Goal: Information Seeking & Learning: Find specific page/section

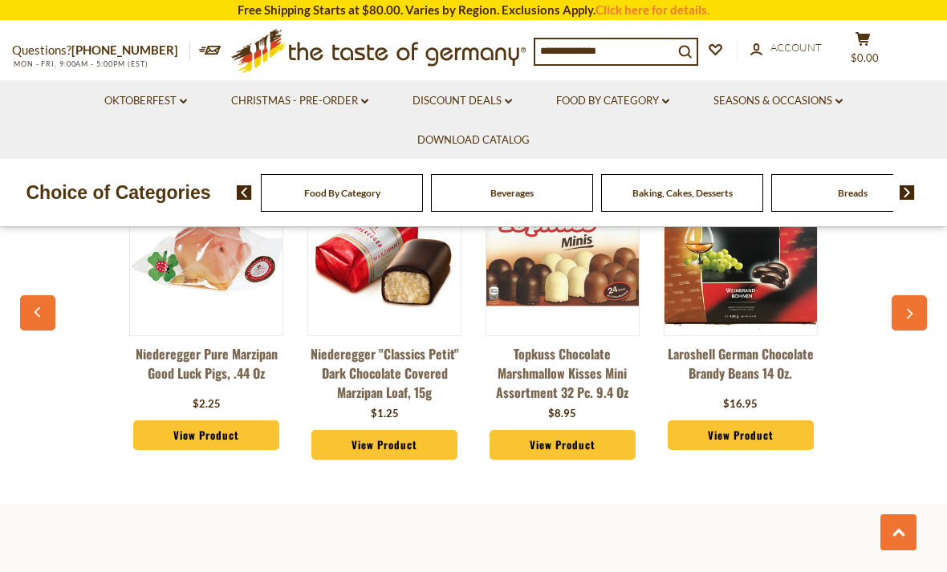
click at [907, 318] on icon "button" at bounding box center [909, 314] width 10 height 11
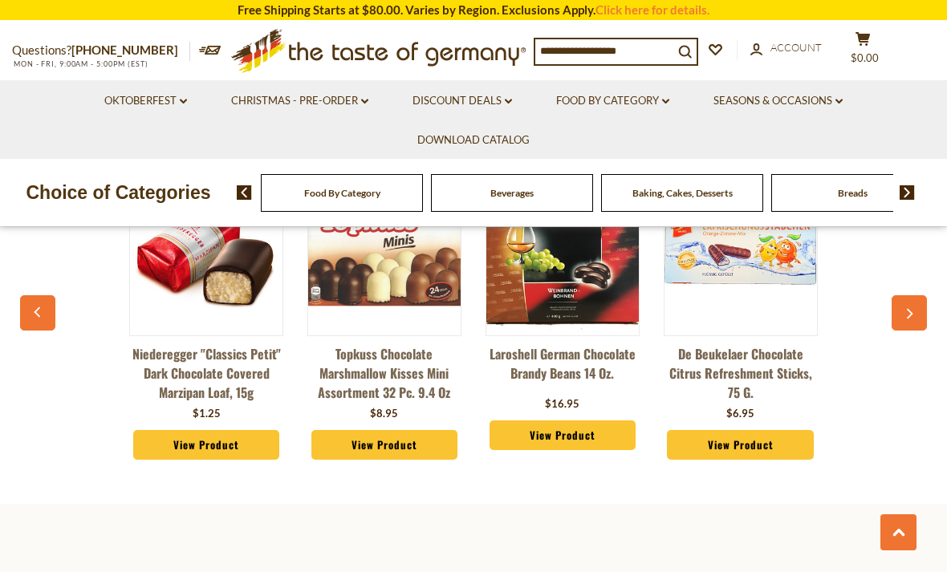
click at [916, 318] on button "button" at bounding box center [909, 312] width 35 height 35
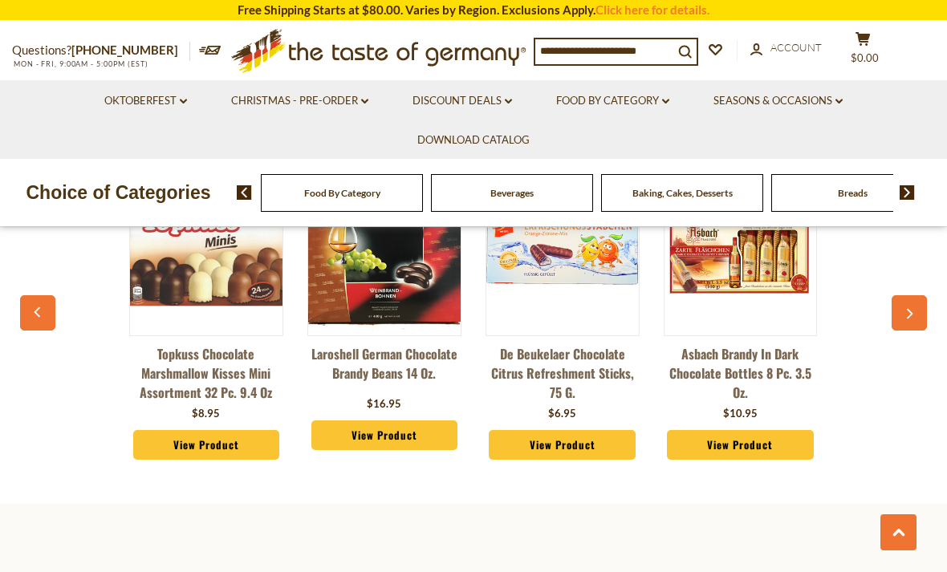
click at [918, 318] on button "button" at bounding box center [909, 312] width 35 height 35
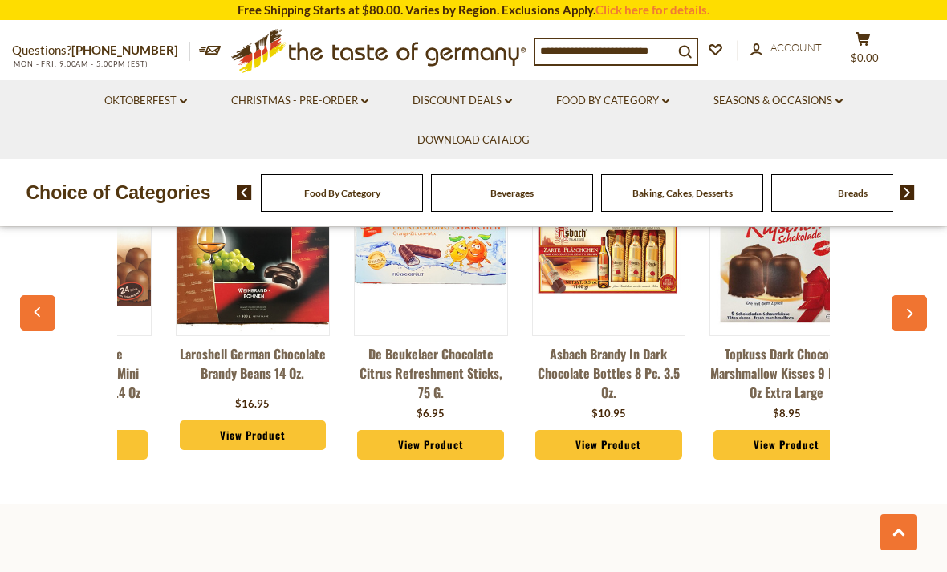
click at [912, 320] on icon "button" at bounding box center [910, 314] width 6 height 10
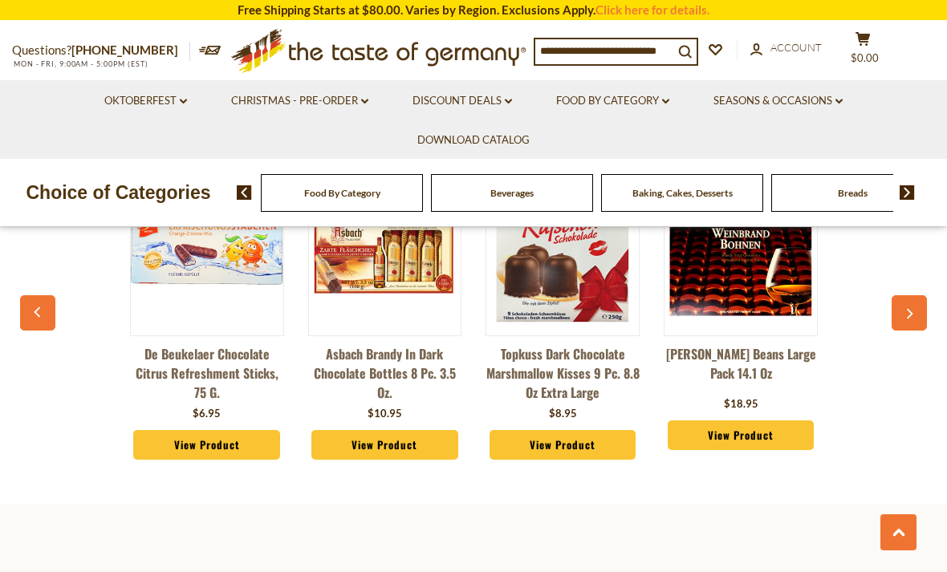
click at [909, 320] on icon "button" at bounding box center [909, 314] width 10 height 11
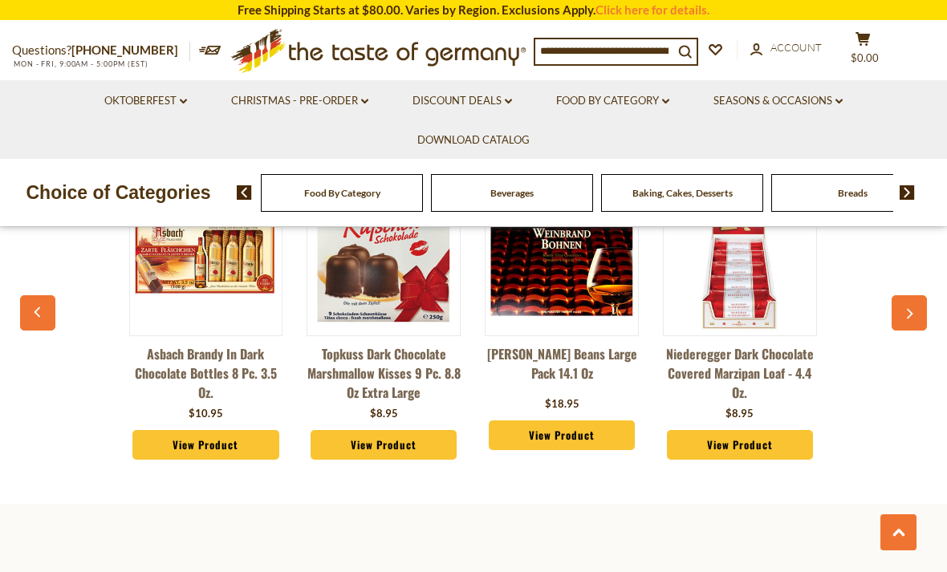
click at [913, 320] on icon "button" at bounding box center [909, 314] width 10 height 11
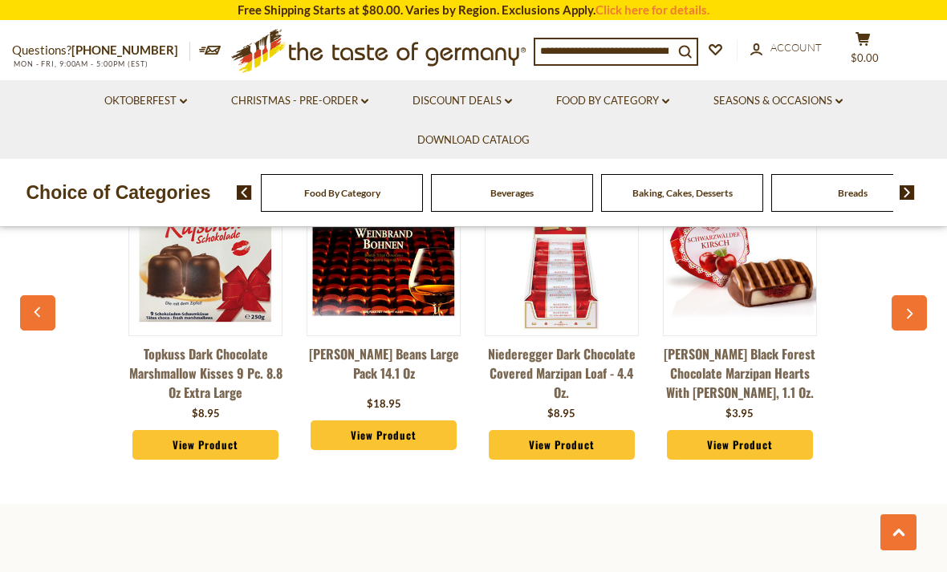
click at [912, 320] on icon "button" at bounding box center [909, 314] width 10 height 11
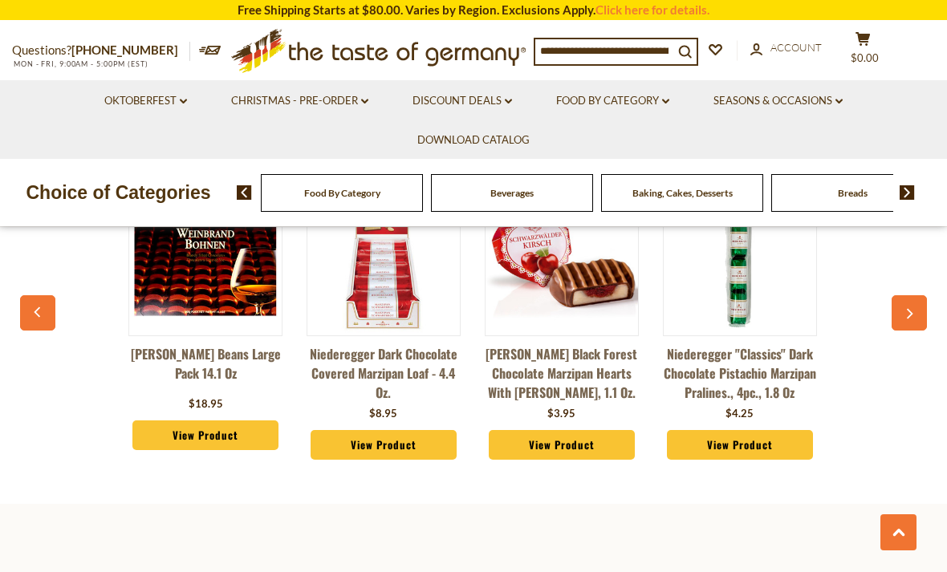
click at [914, 329] on button "button" at bounding box center [909, 312] width 35 height 35
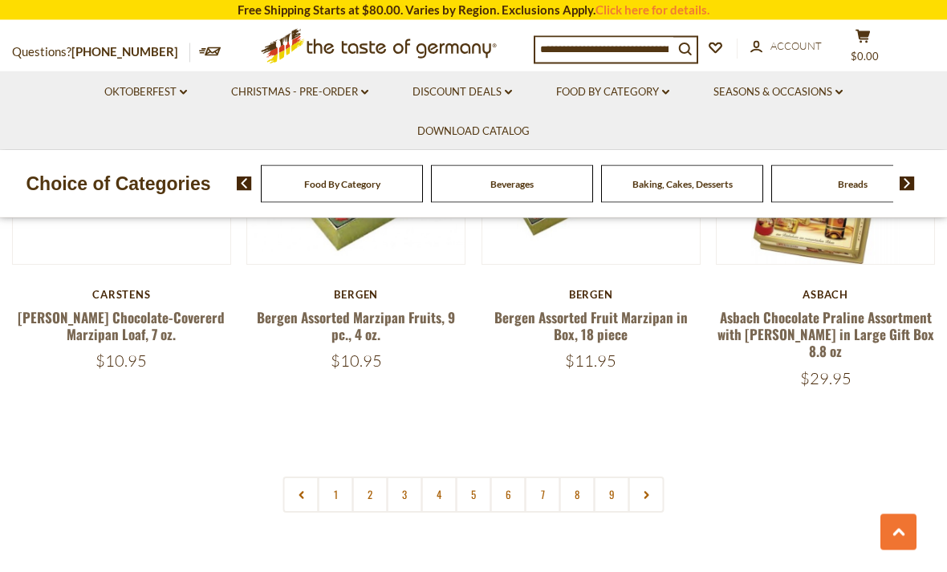
scroll to position [3689, 0]
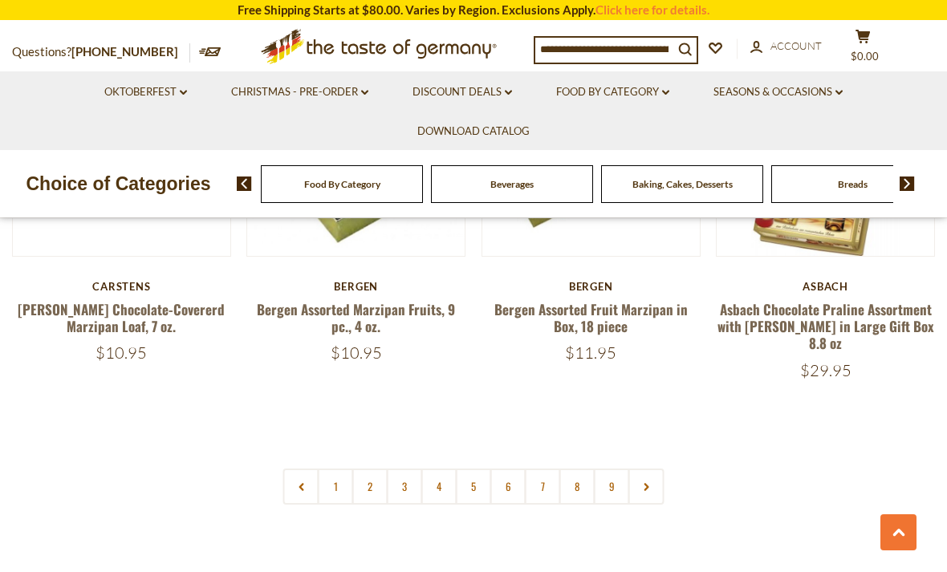
click at [332, 469] on link "1" at bounding box center [336, 487] width 36 height 36
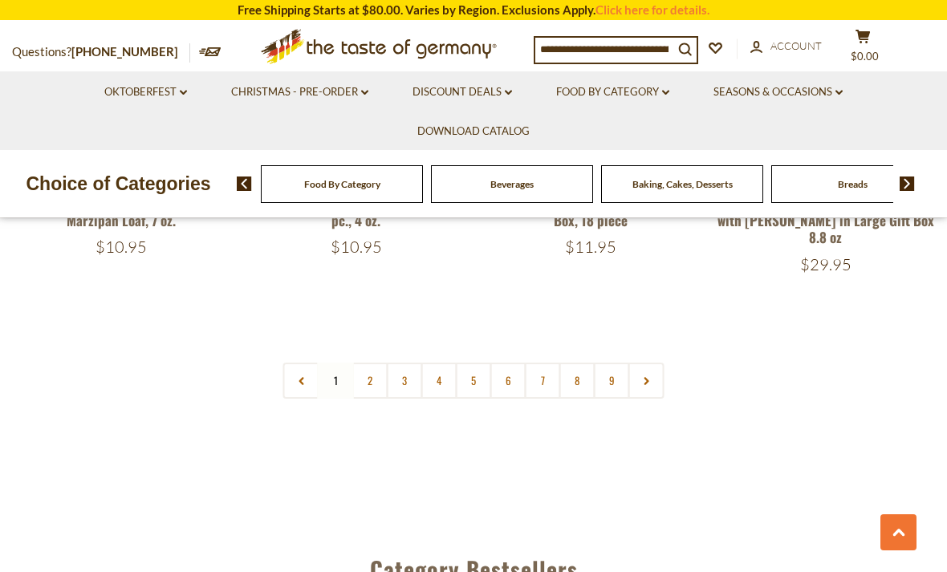
scroll to position [0, 1383]
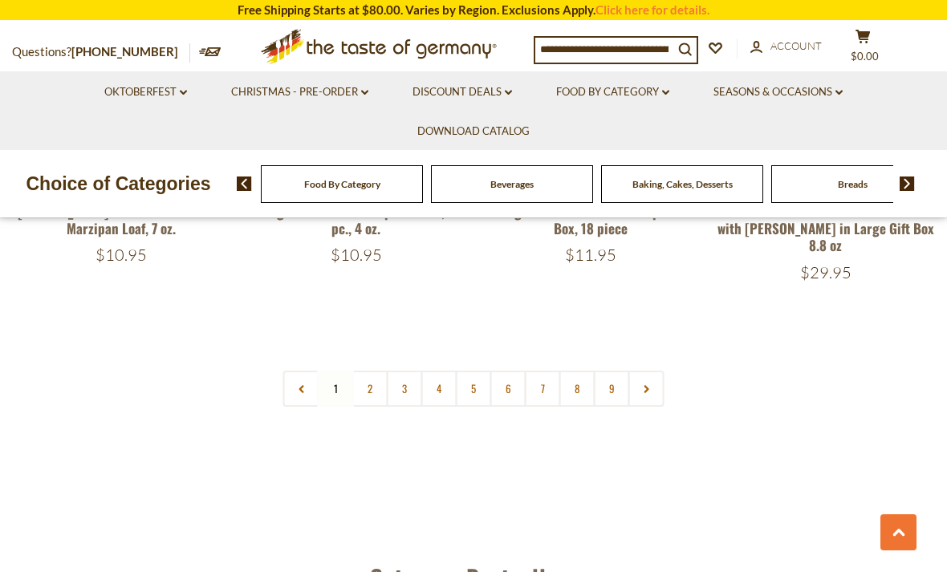
click at [369, 371] on link "2" at bounding box center [370, 389] width 36 height 36
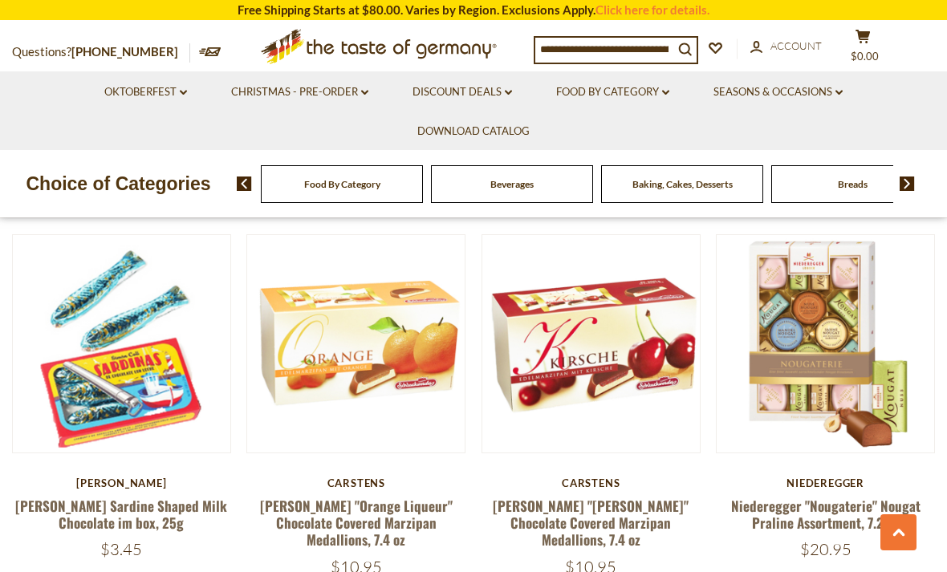
scroll to position [0, 1339]
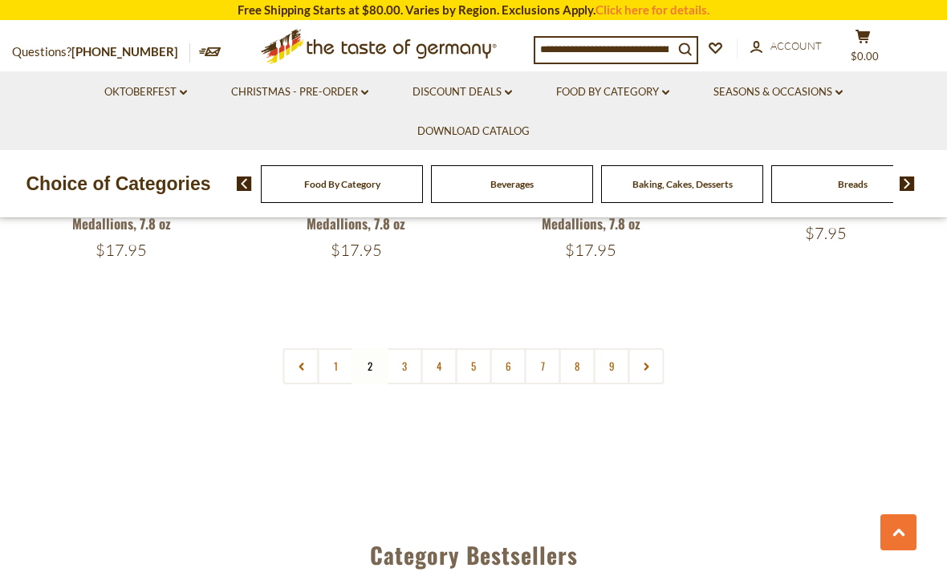
click at [399, 348] on link "3" at bounding box center [405, 366] width 36 height 36
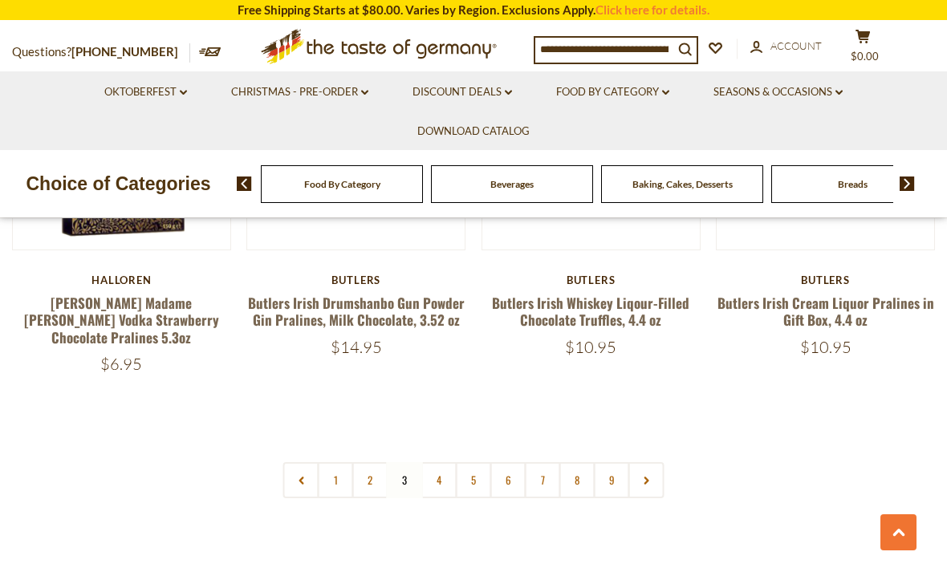
scroll to position [0, 1296]
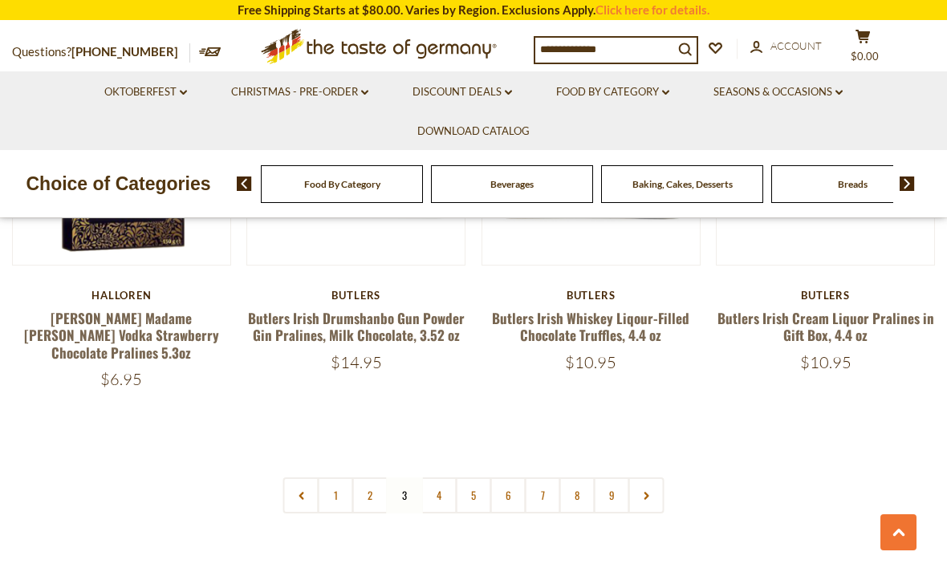
click at [449, 478] on link "4" at bounding box center [440, 496] width 36 height 36
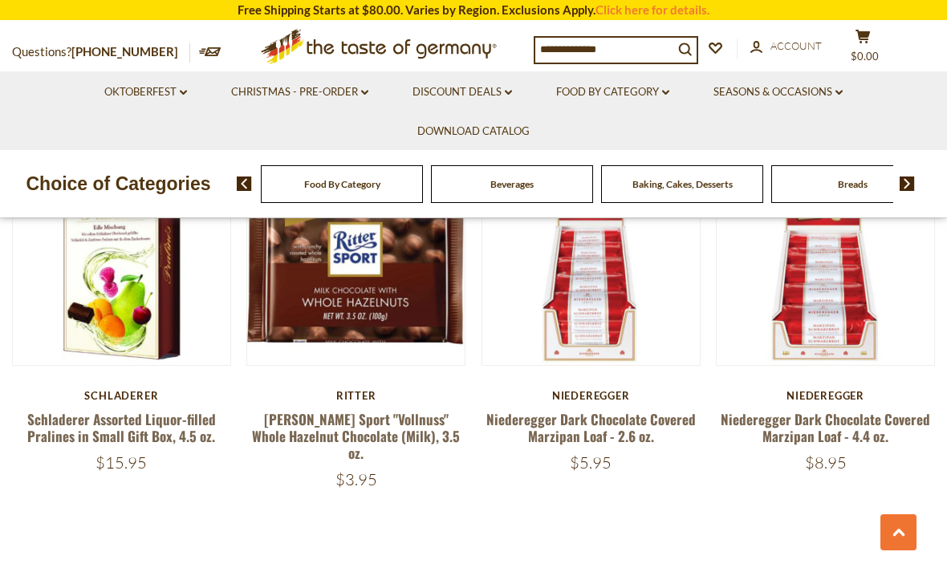
scroll to position [3553, 0]
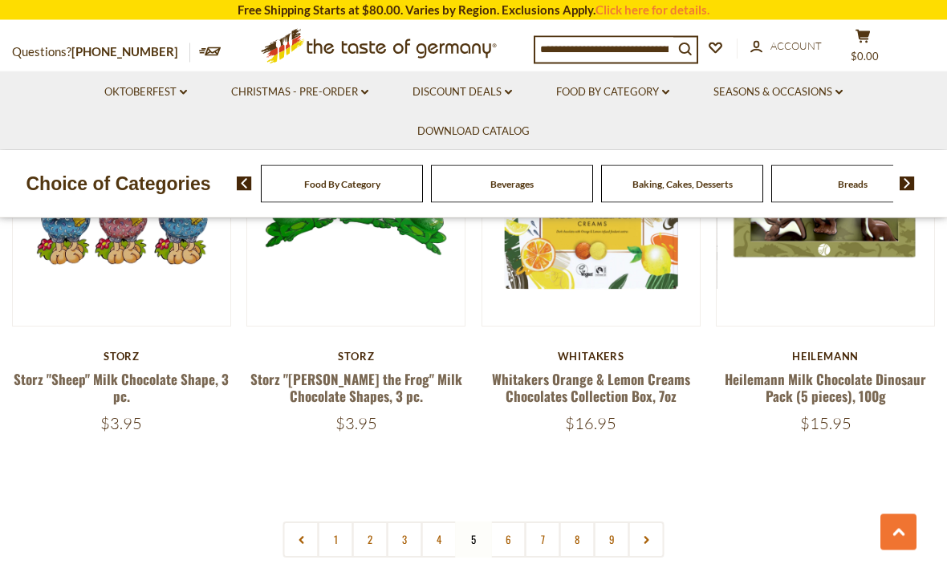
scroll to position [3700, 0]
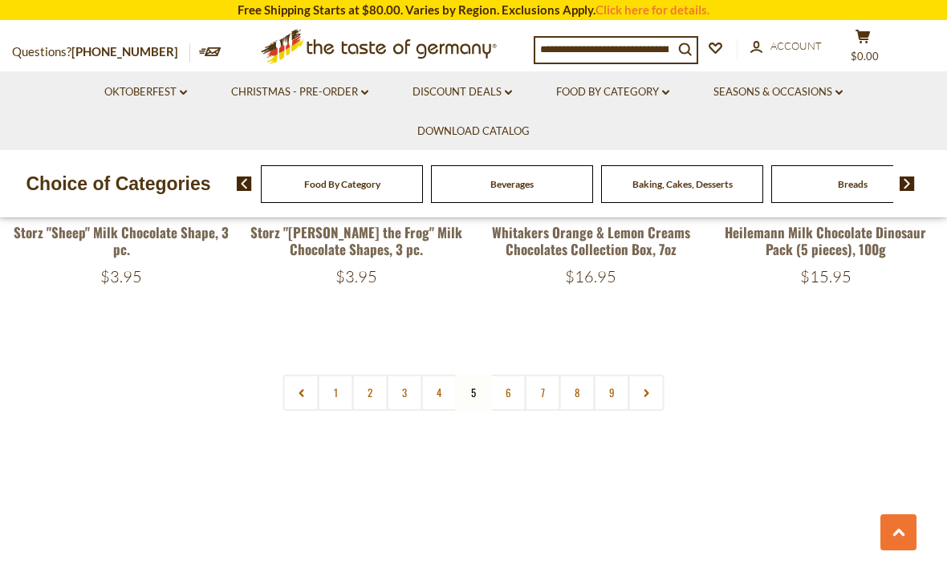
click at [502, 375] on link "6" at bounding box center [509, 393] width 36 height 36
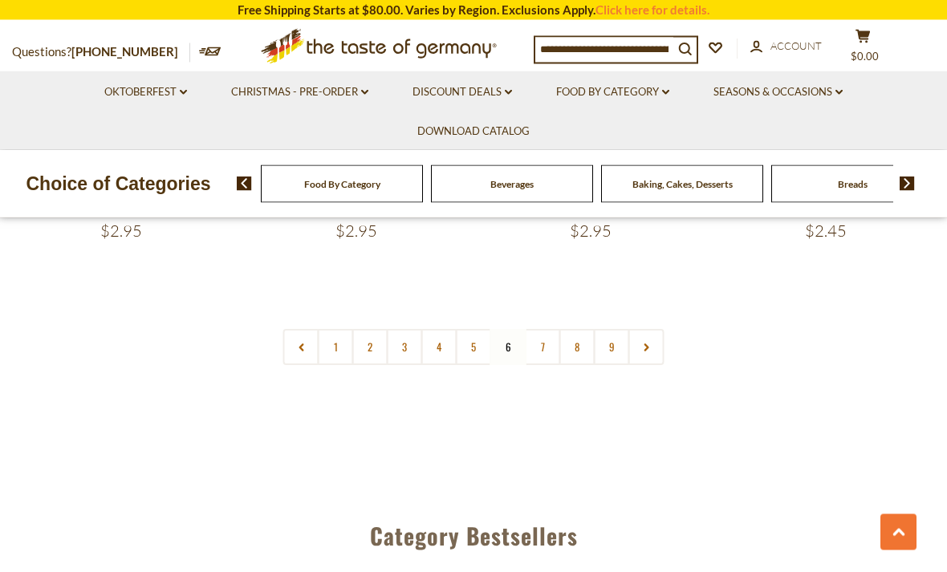
scroll to position [3771, 0]
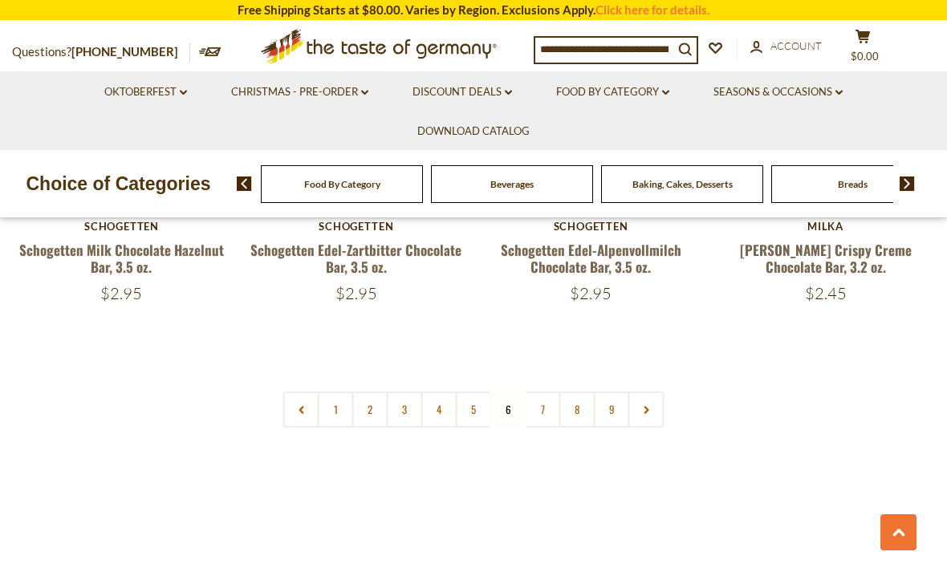
click at [545, 392] on link "7" at bounding box center [543, 410] width 36 height 36
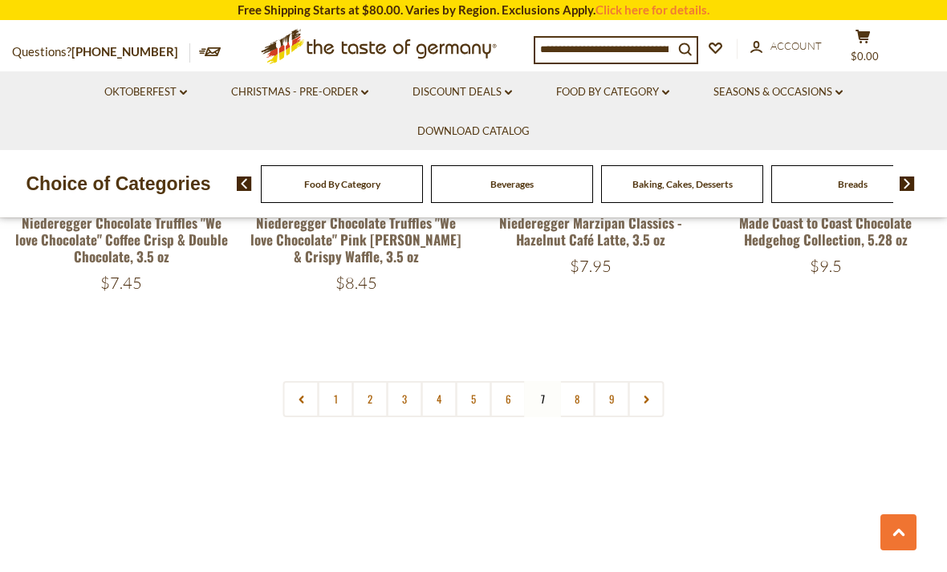
scroll to position [3750, 0]
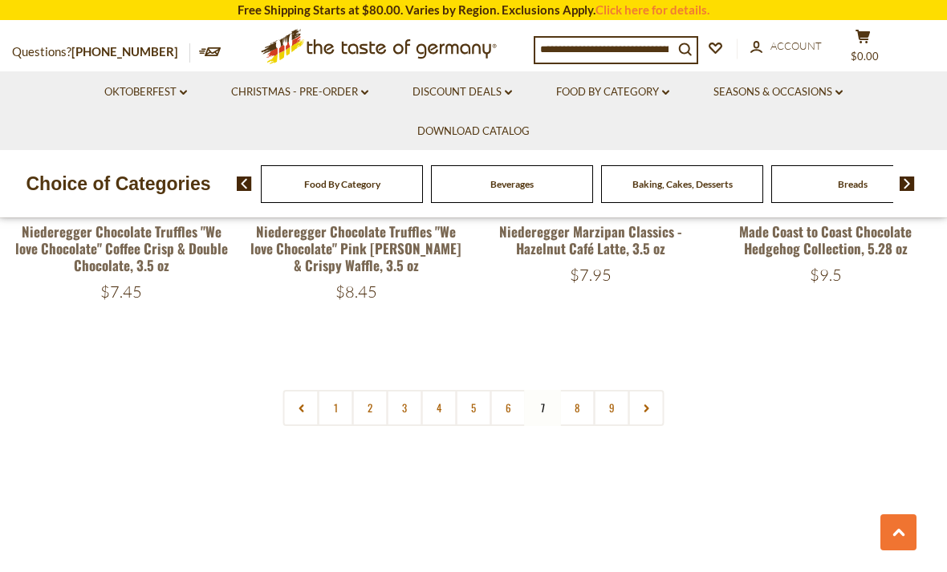
click at [577, 390] on link "8" at bounding box center [578, 408] width 36 height 36
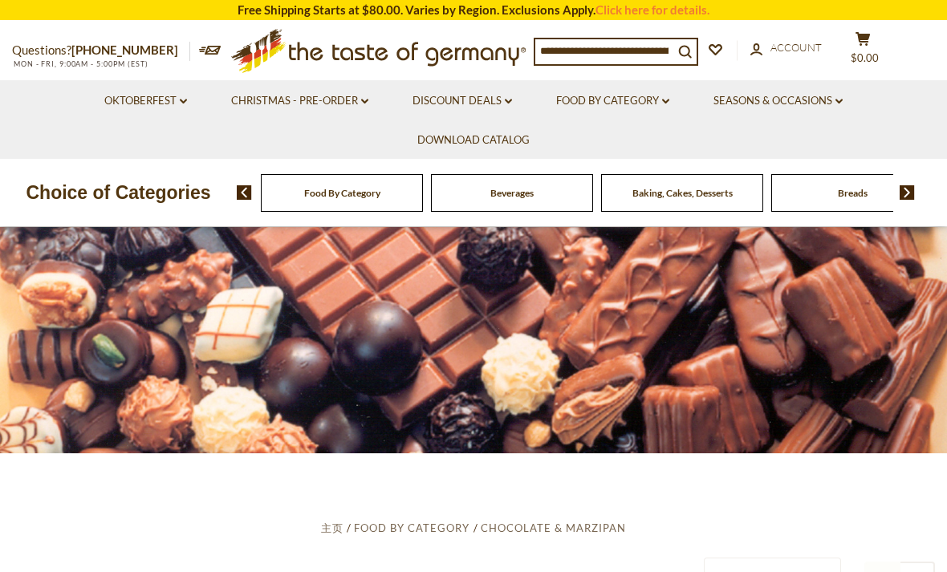
scroll to position [0, 0]
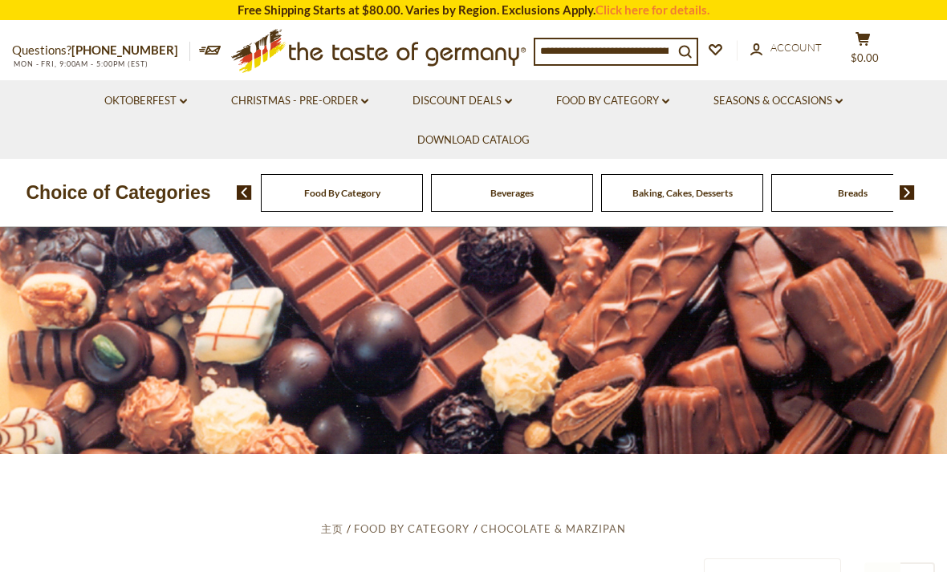
click at [641, 49] on input at bounding box center [605, 50] width 138 height 22
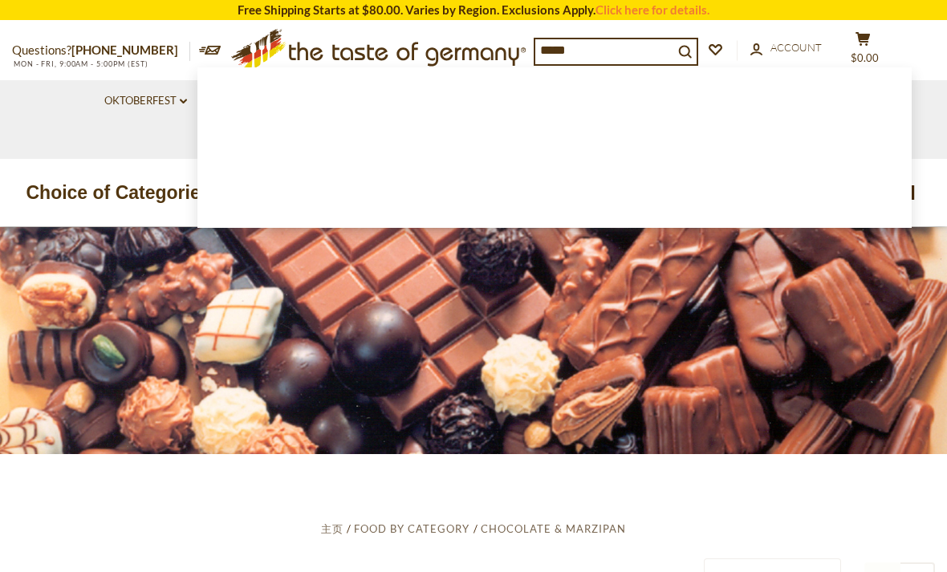
type input "*****"
click at [686, 47] on button "search_icon" at bounding box center [685, 50] width 23 height 22
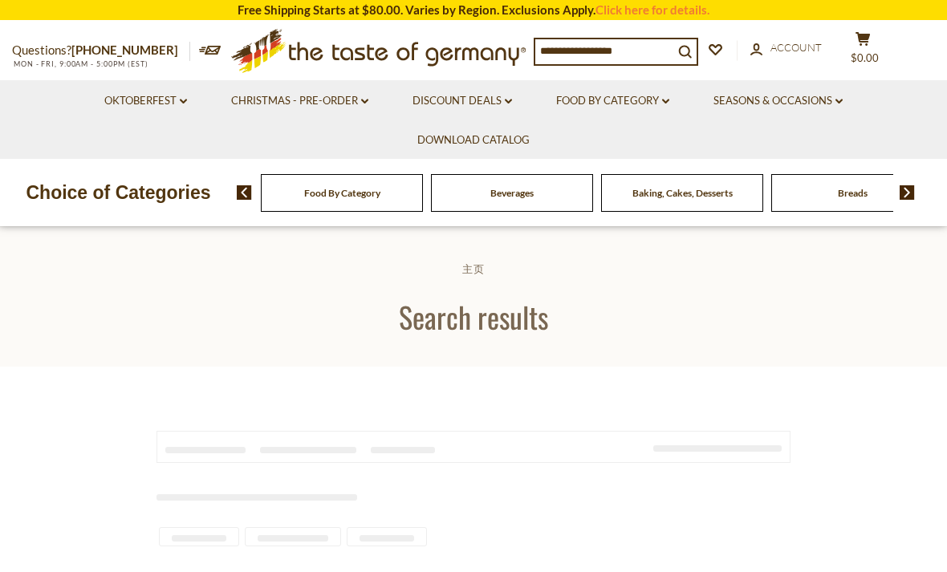
type input "*****"
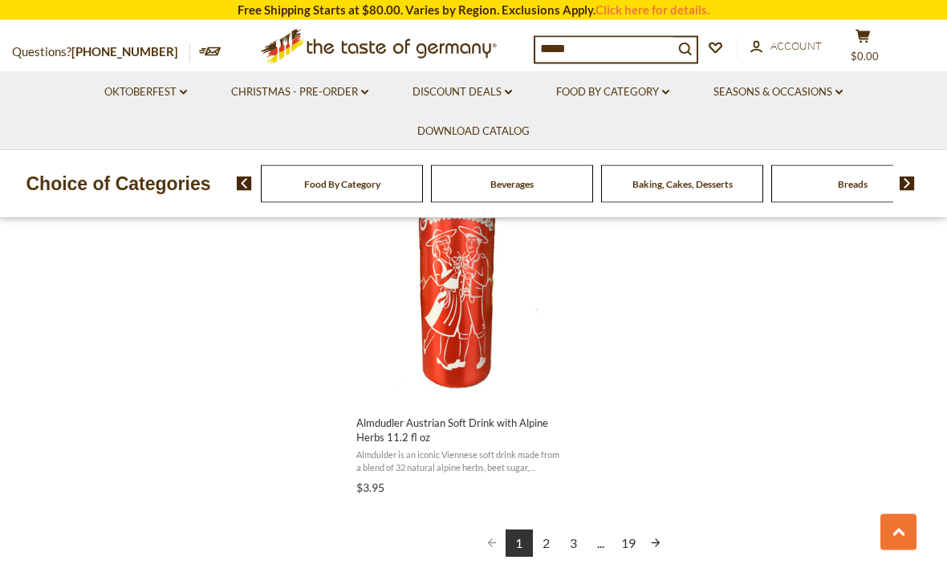
scroll to position [2835, 0]
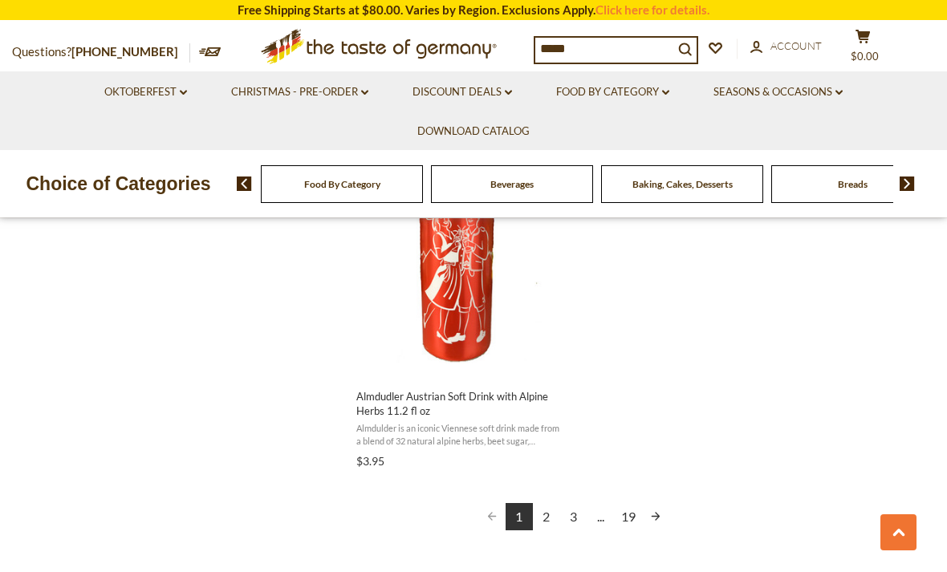
click at [553, 511] on link "2" at bounding box center [546, 516] width 27 height 27
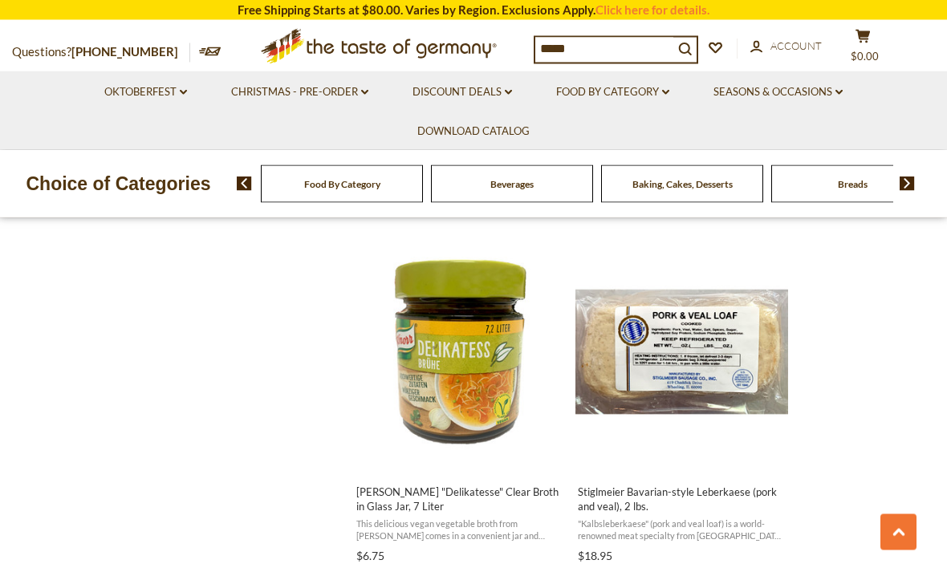
scroll to position [2039, 0]
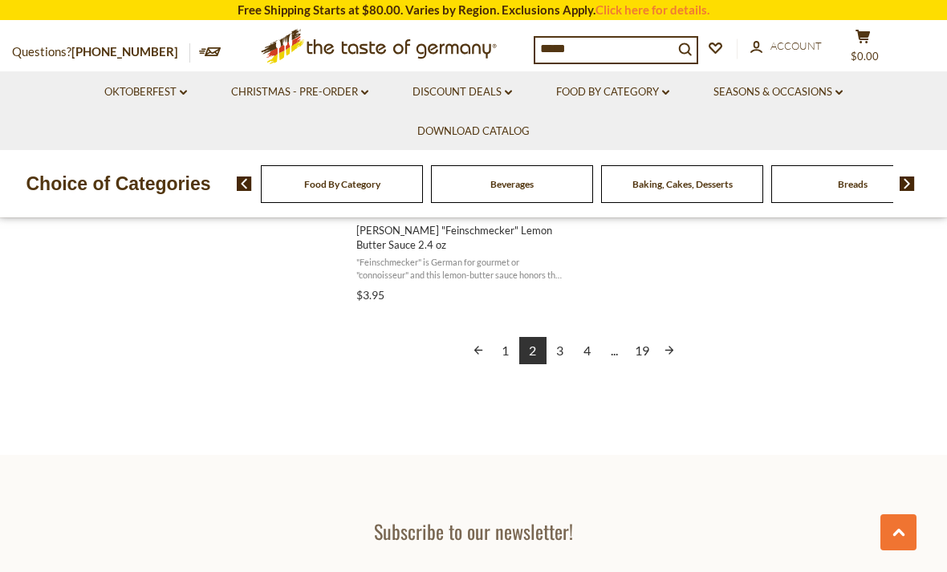
click at [566, 351] on link "3" at bounding box center [560, 350] width 27 height 27
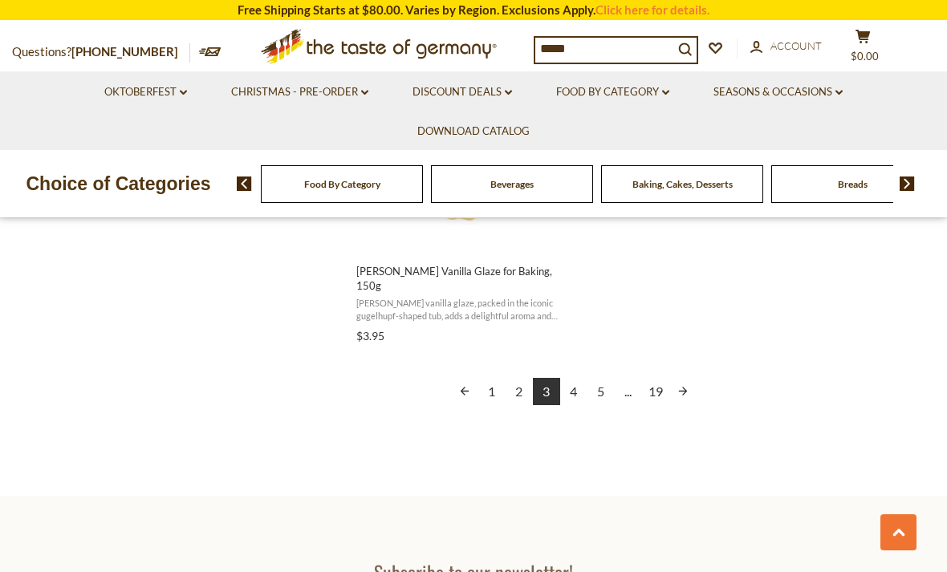
click at [585, 378] on link "4" at bounding box center [573, 391] width 27 height 27
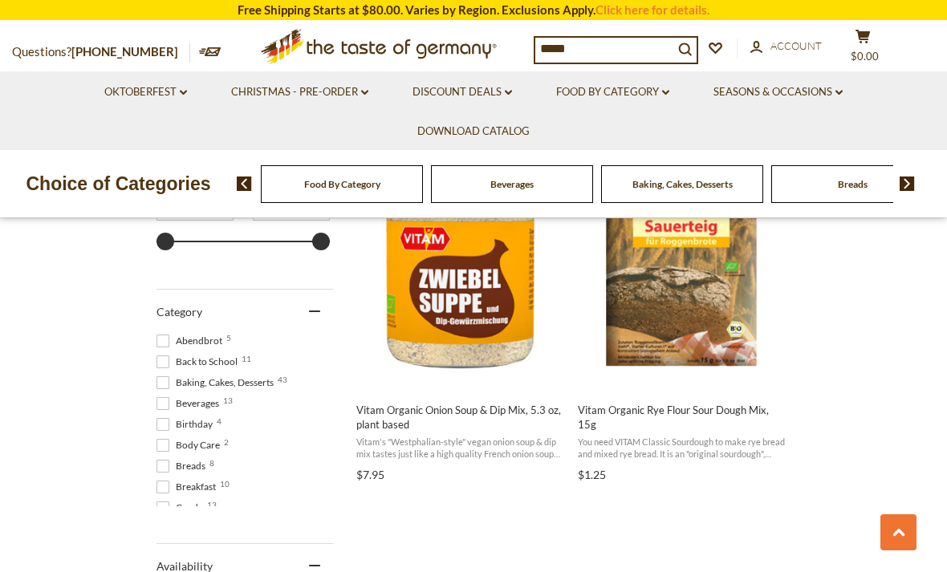
scroll to position [4, 0]
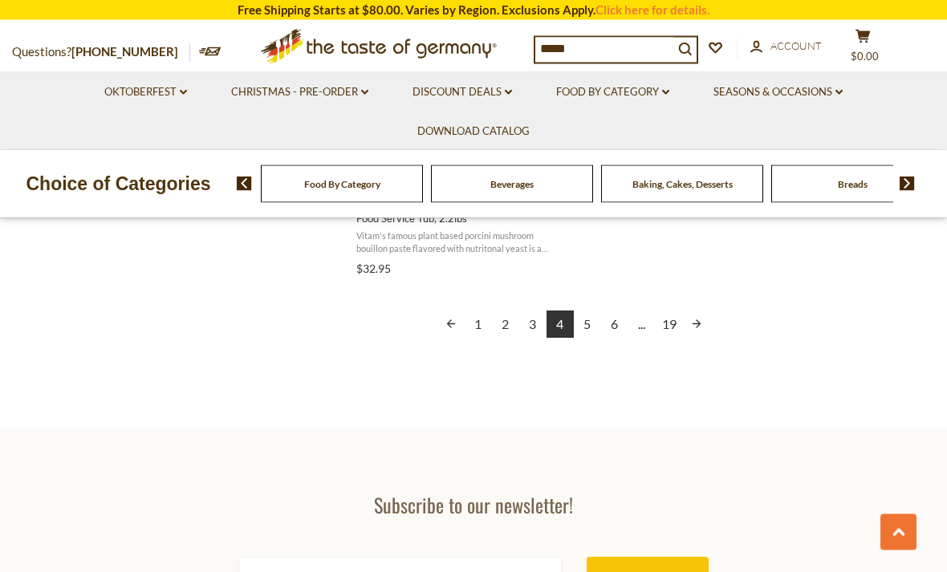
click at [586, 318] on link "5" at bounding box center [587, 325] width 27 height 27
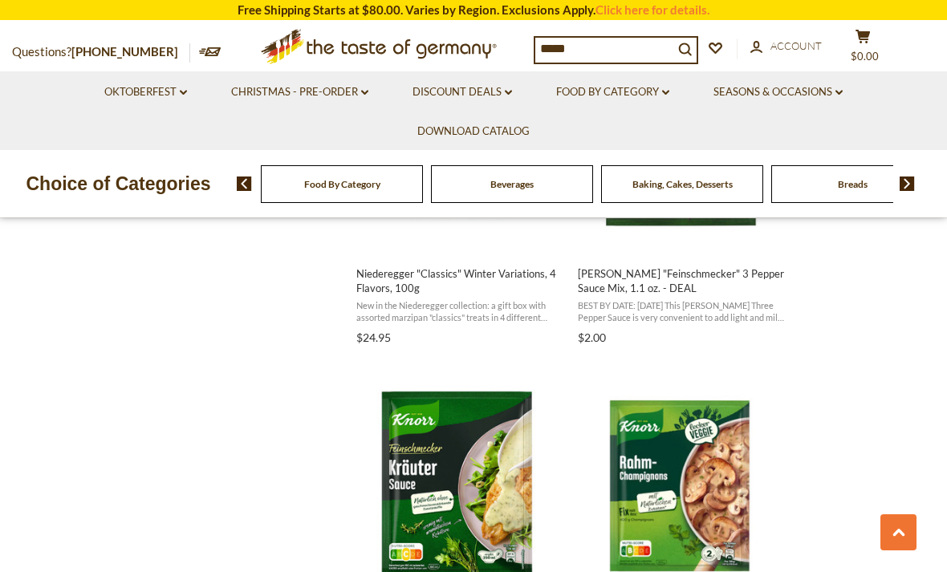
scroll to position [2256, 0]
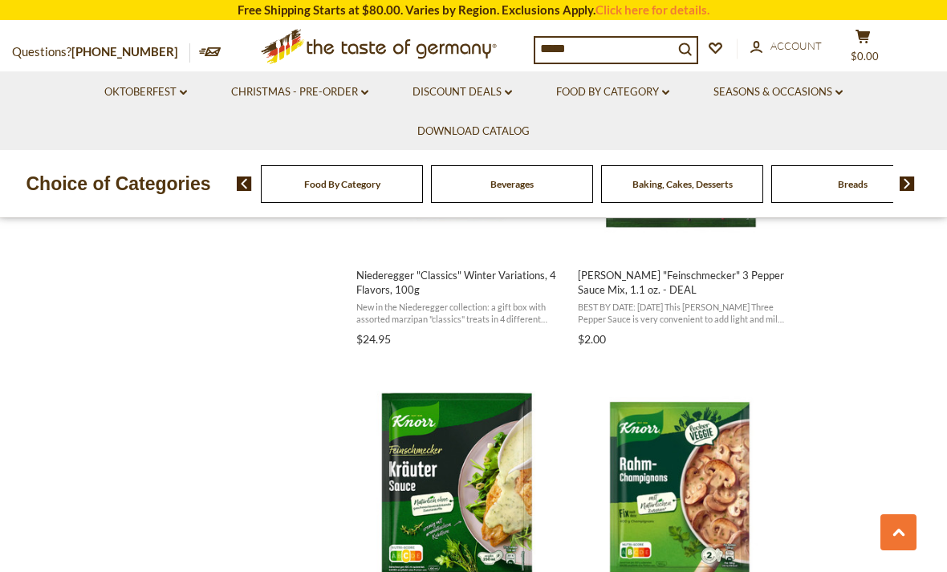
click at [658, 99] on link "Food By Category dropdown_arrow" at bounding box center [612, 93] width 113 height 18
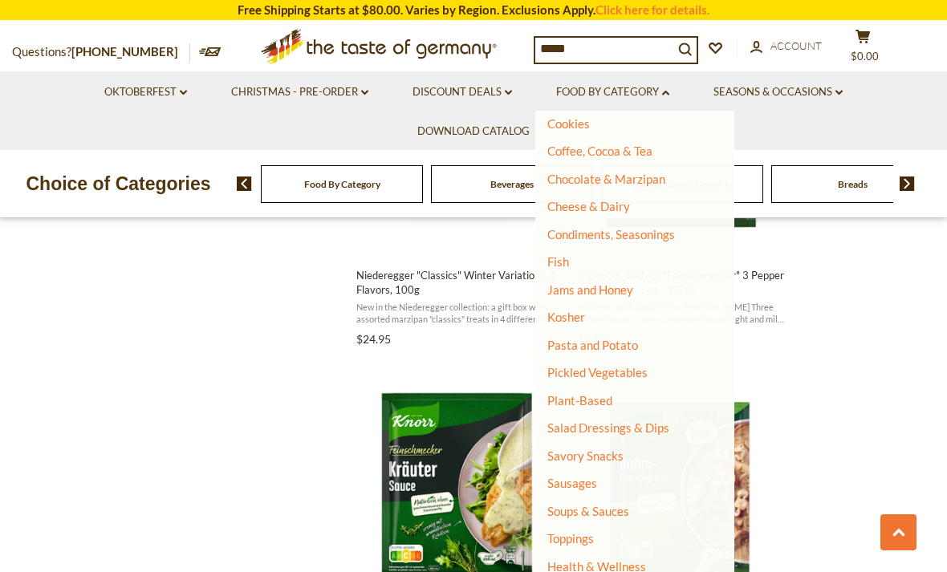
scroll to position [231, 0]
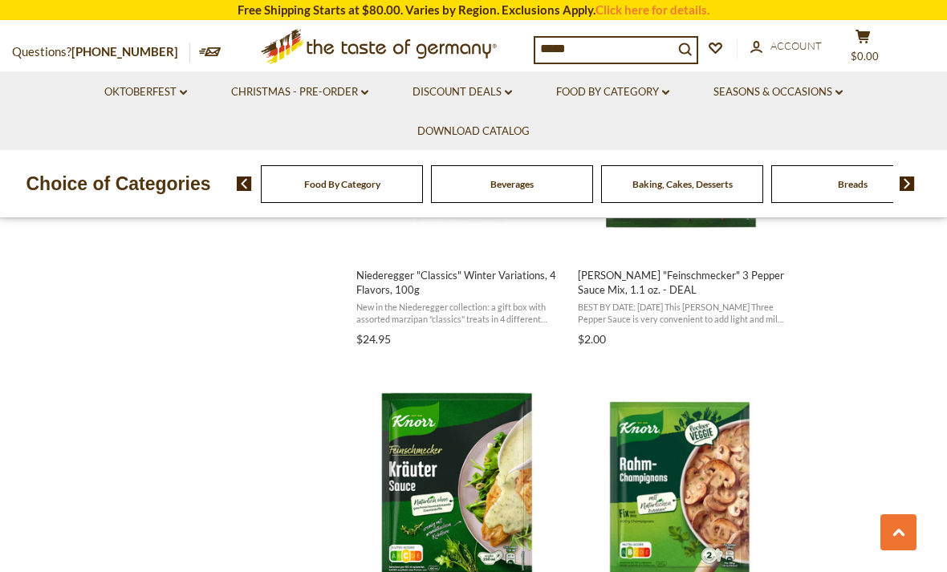
click at [803, 95] on link "Seasons & Occasions dropdown_arrow" at bounding box center [778, 93] width 129 height 18
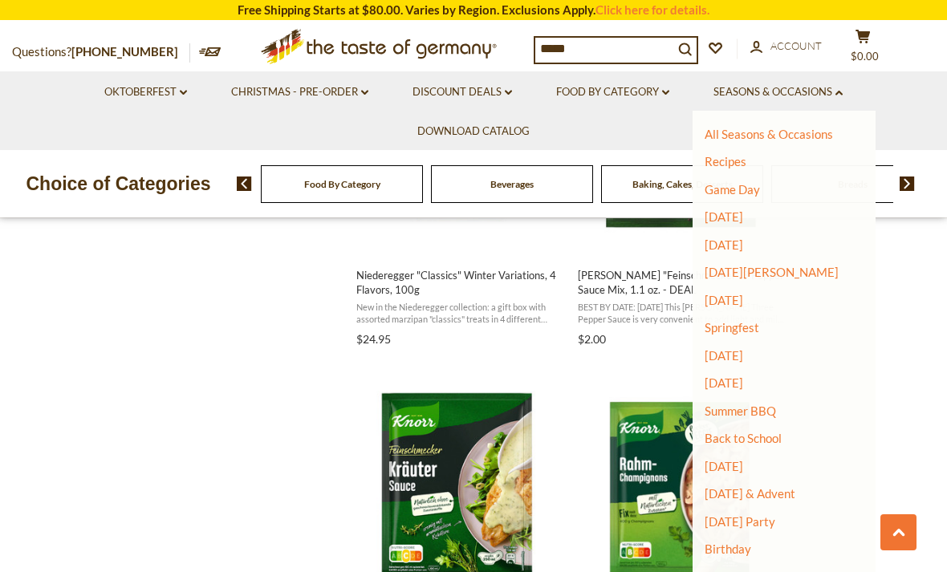
click at [822, 97] on link "Seasons & Occasions dropdown_arrow" at bounding box center [778, 93] width 129 height 18
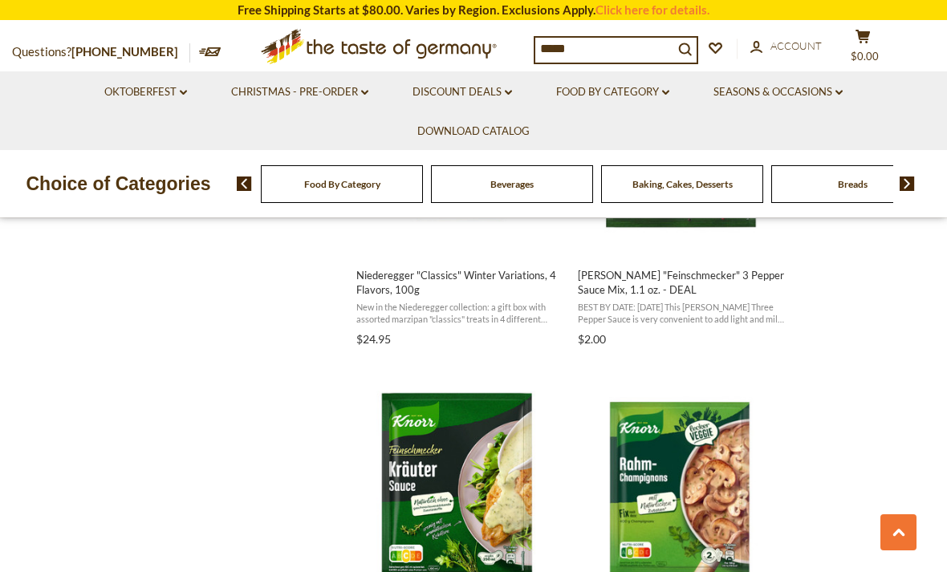
click at [475, 89] on link "Discount Deals dropdown_arrow" at bounding box center [463, 93] width 100 height 18
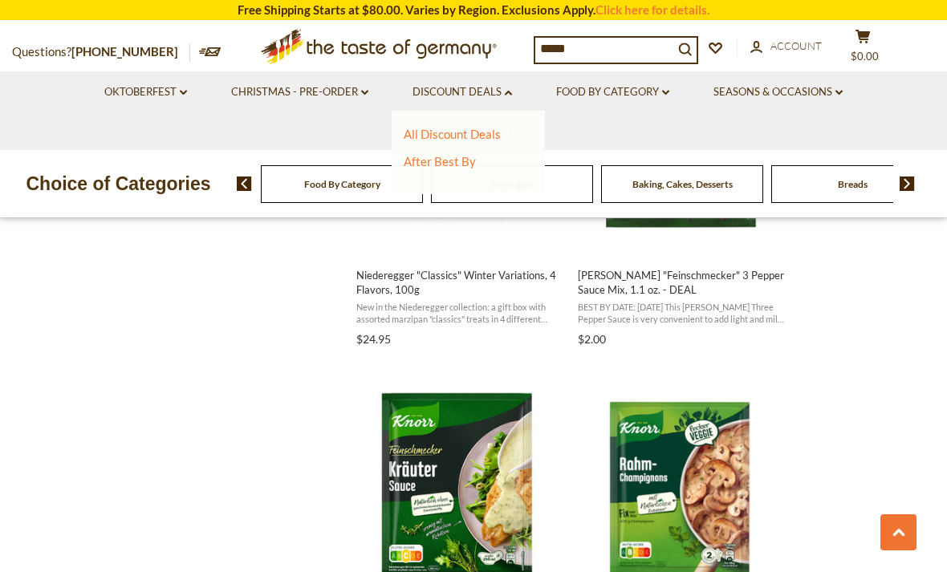
click at [506, 96] on link "Discount Deals dropdown_arrow" at bounding box center [463, 93] width 100 height 18
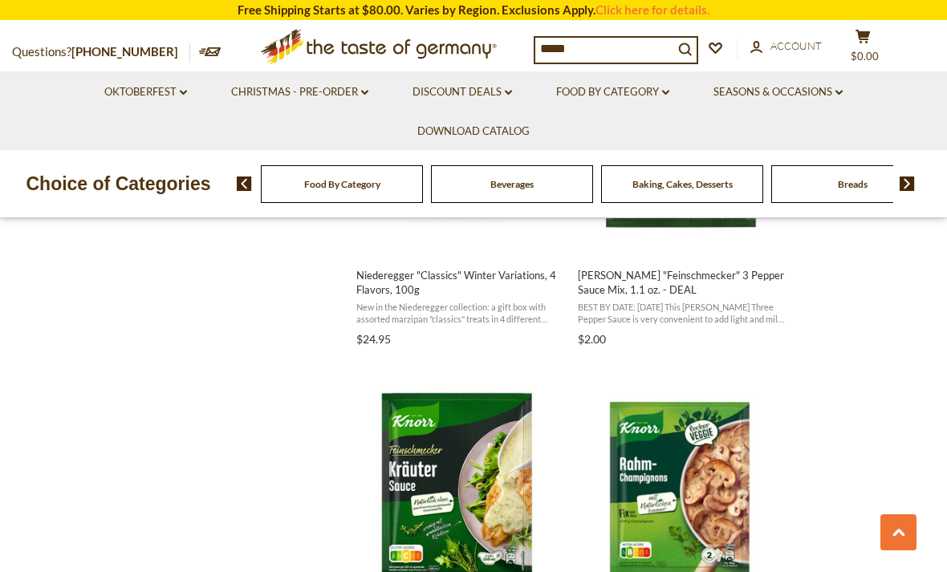
click at [251, 84] on link "Christmas - PRE-ORDER dropdown_arrow" at bounding box center [299, 93] width 137 height 18
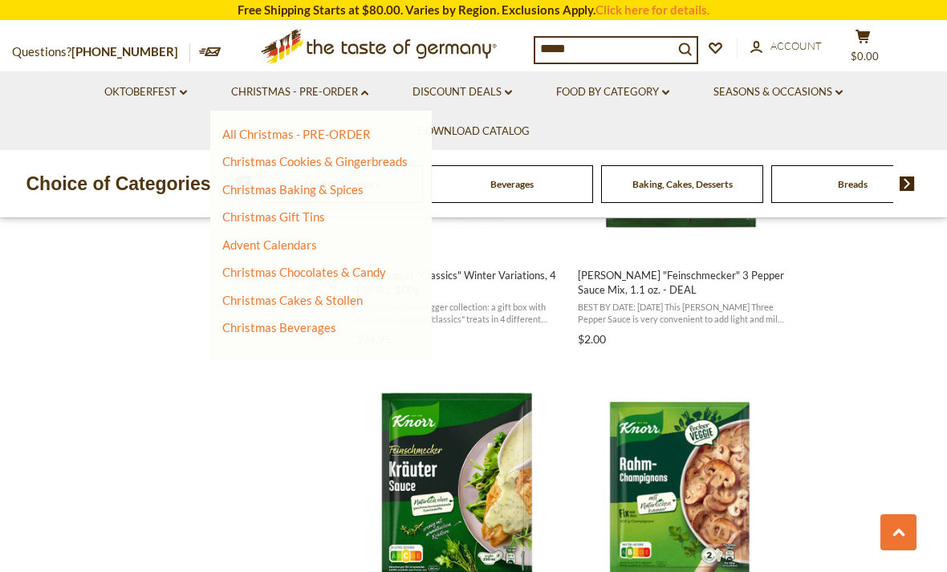
click at [246, 93] on link "Christmas - PRE-ORDER dropdown_arrow" at bounding box center [299, 93] width 137 height 18
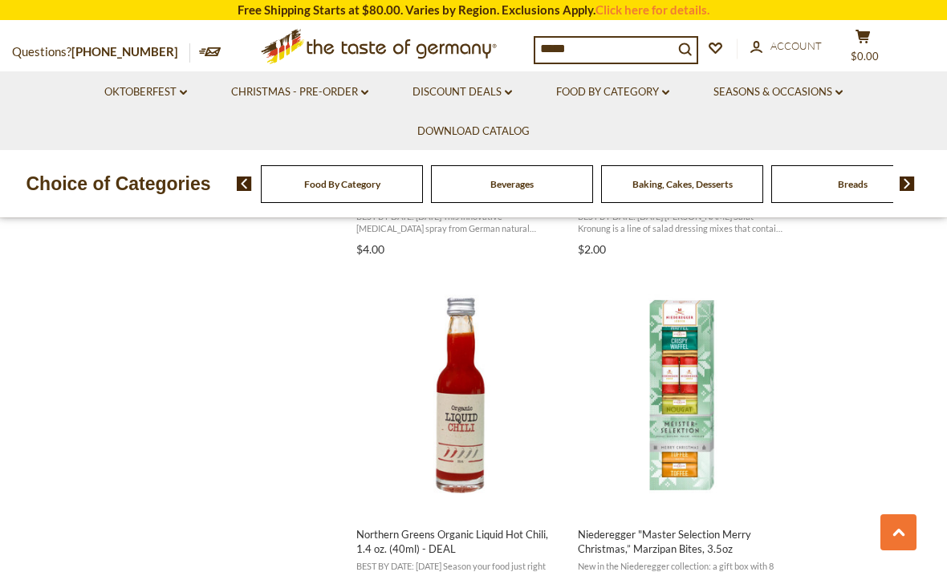
scroll to position [1469, 0]
